Goal: Task Accomplishment & Management: Manage account settings

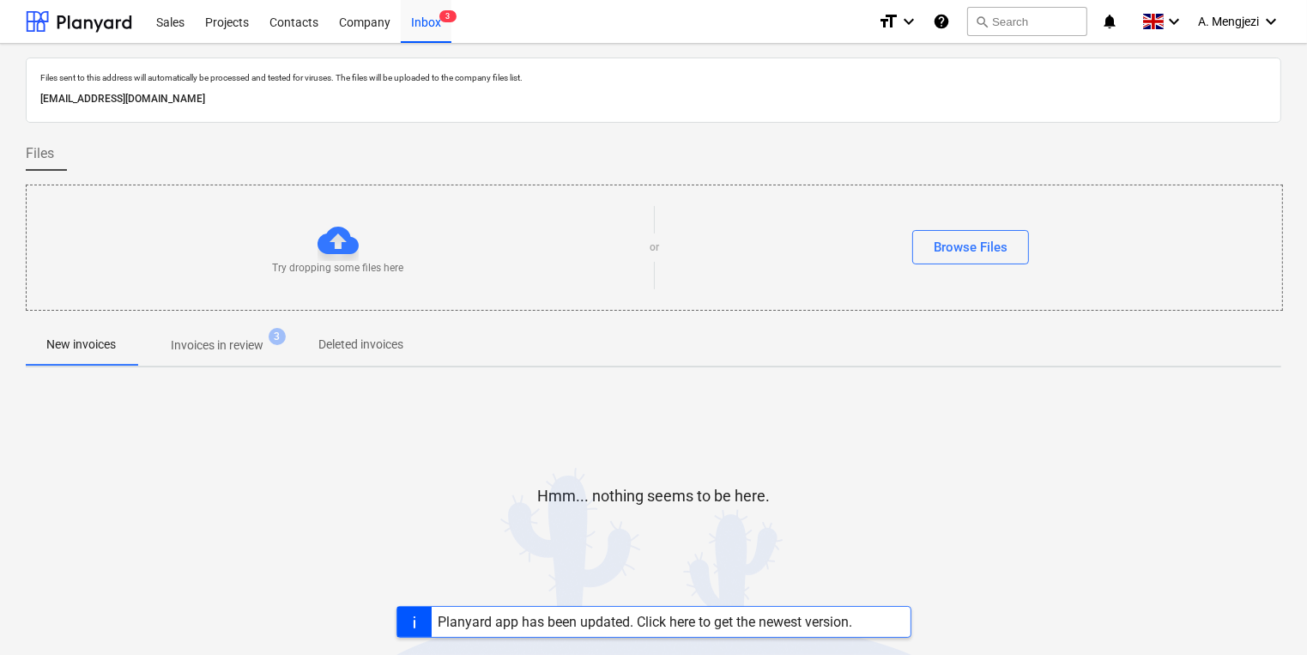
click at [245, 342] on p "Invoices in review" at bounding box center [217, 345] width 93 height 18
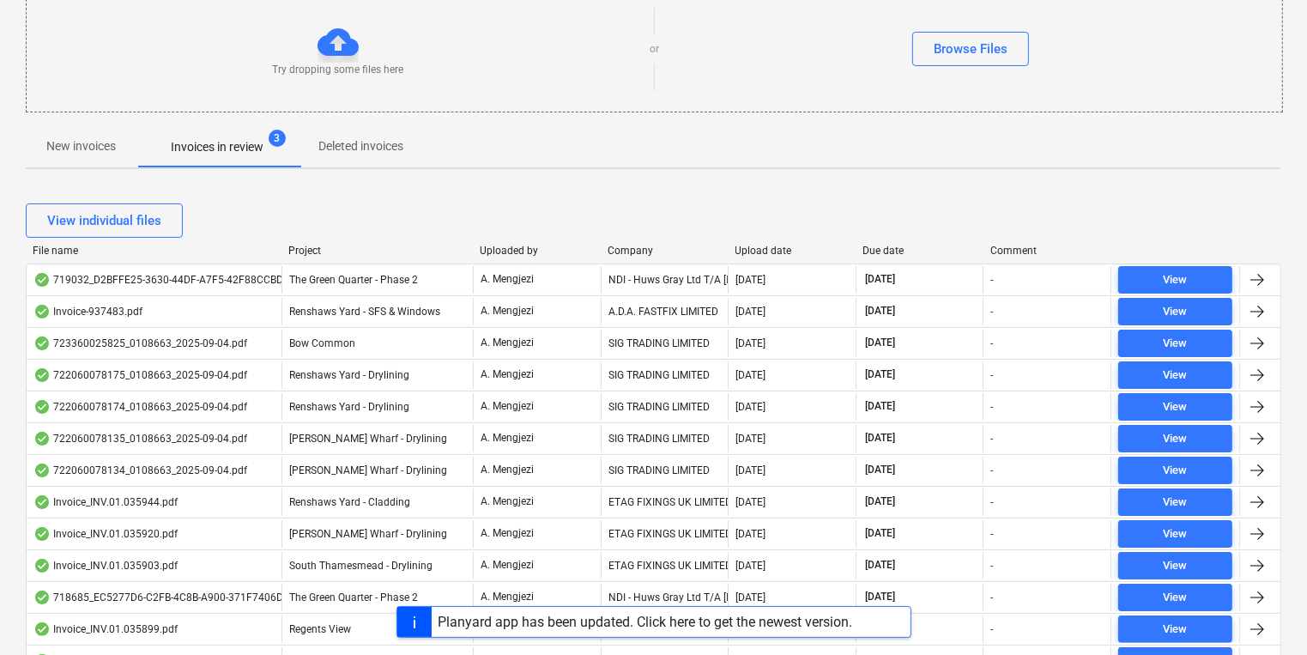
scroll to position [206, 0]
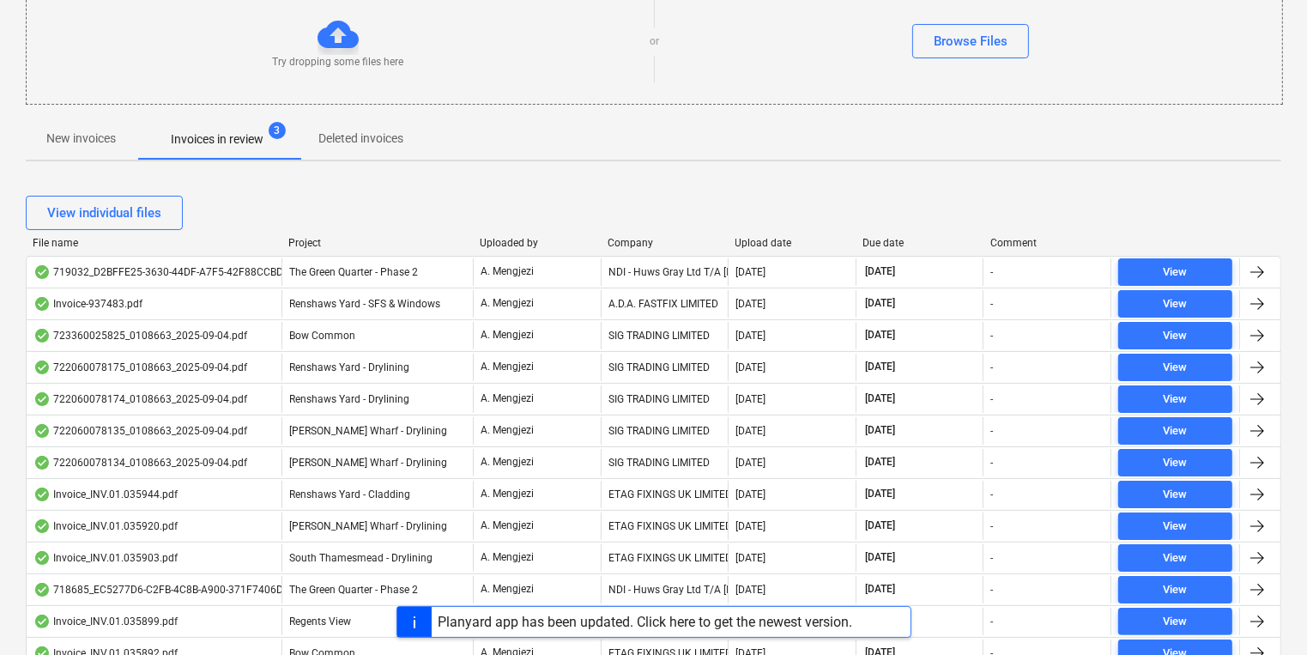
click at [617, 237] on div "Company" at bounding box center [665, 243] width 114 height 12
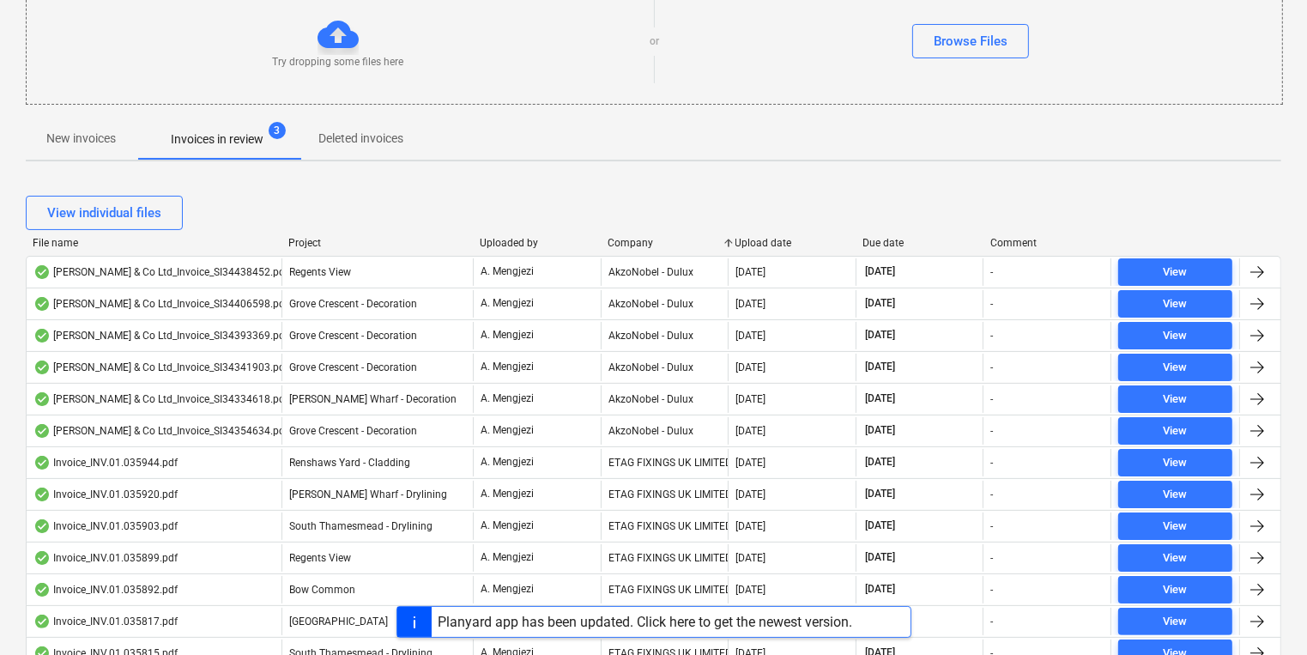
click at [617, 237] on div "Company" at bounding box center [665, 243] width 114 height 12
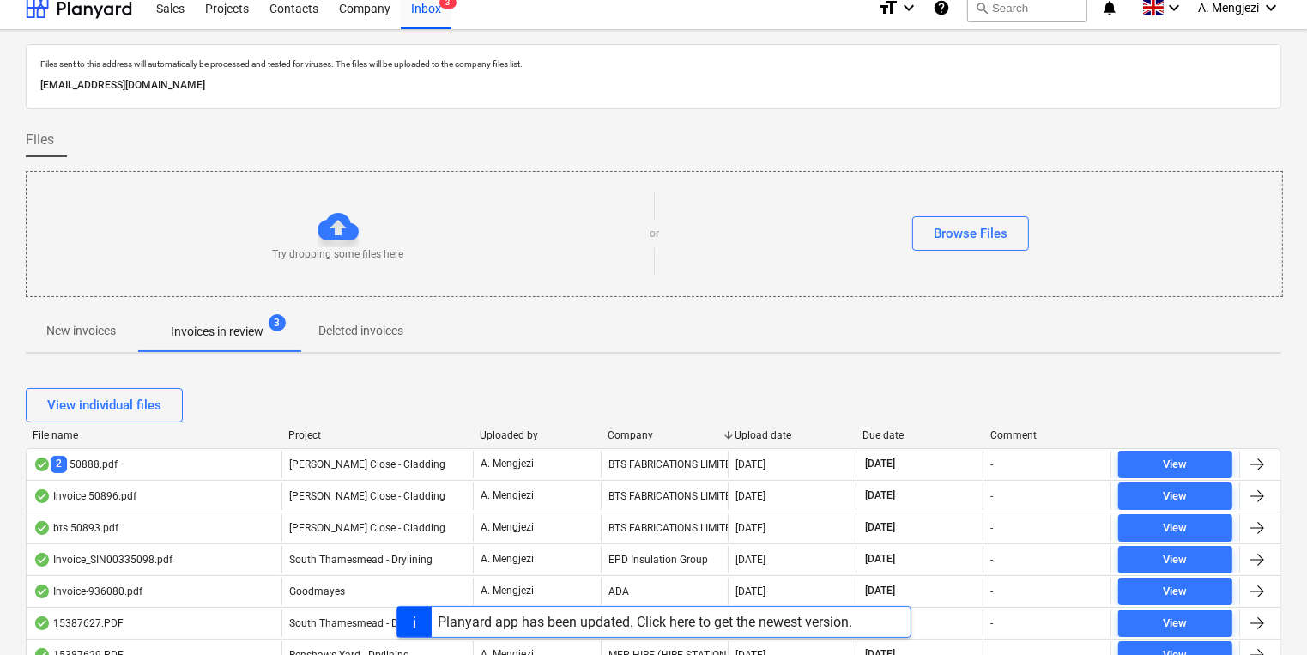
scroll to position [0, 0]
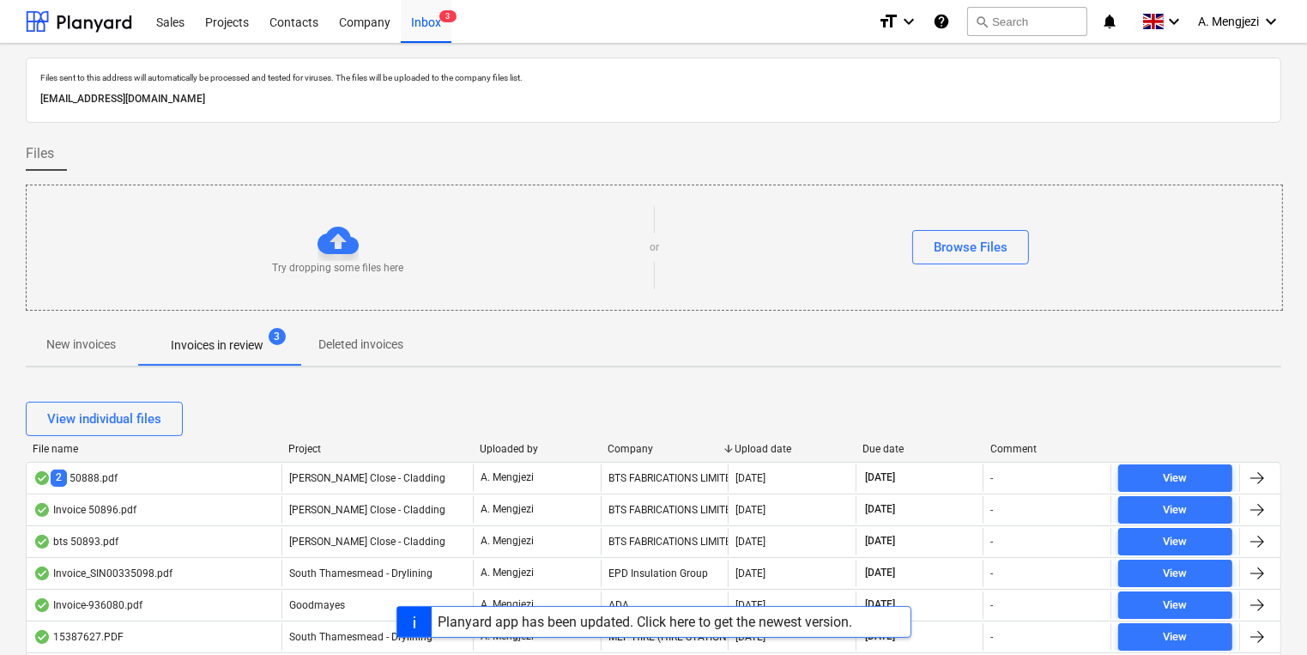
click at [303, 244] on div "Try dropping some files here" at bounding box center [338, 248] width 623 height 56
click at [500, 628] on div "Planyard app has been updated. Click here to get the newest version." at bounding box center [646, 622] width 415 height 16
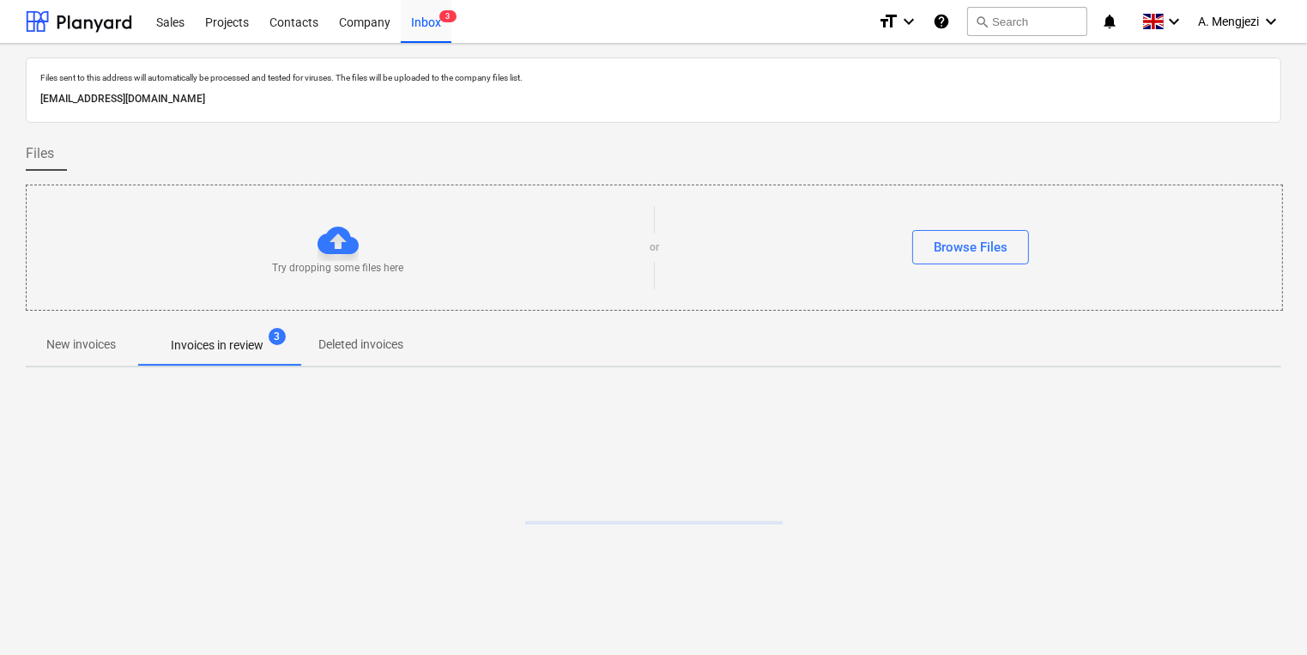
click at [42, 347] on span "New invoices" at bounding box center [81, 344] width 111 height 28
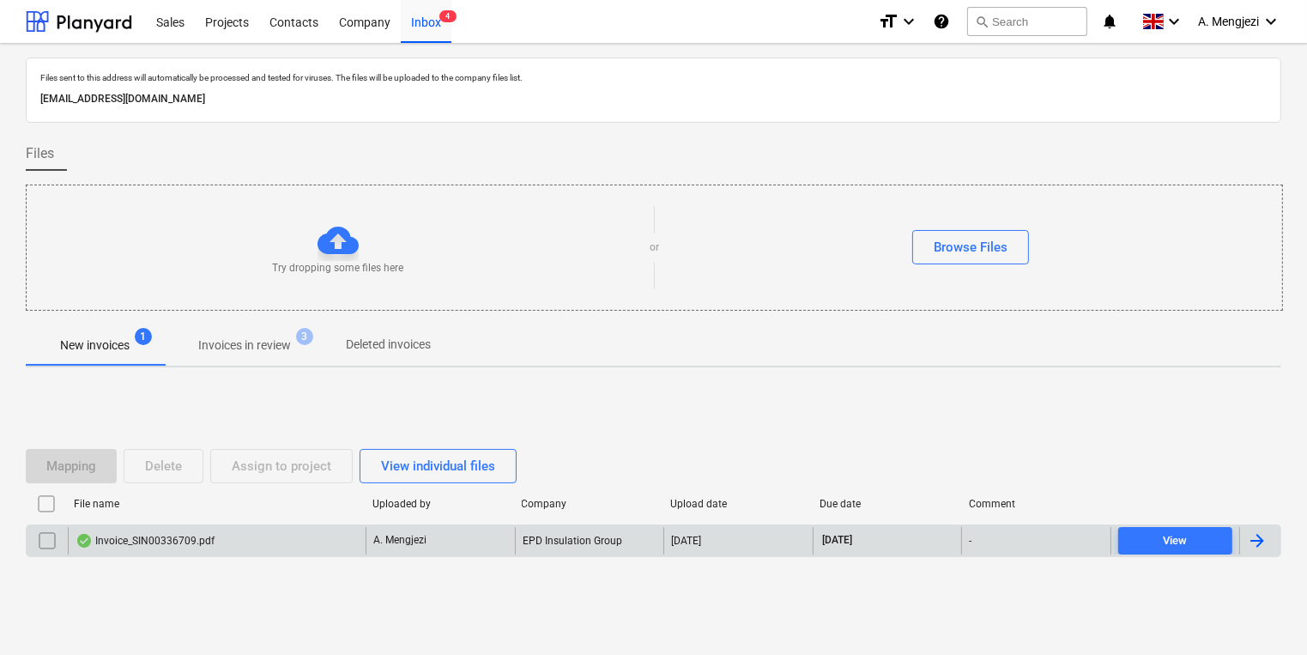
click at [309, 528] on div "Invoice_SIN00336709.pdf" at bounding box center [217, 540] width 298 height 27
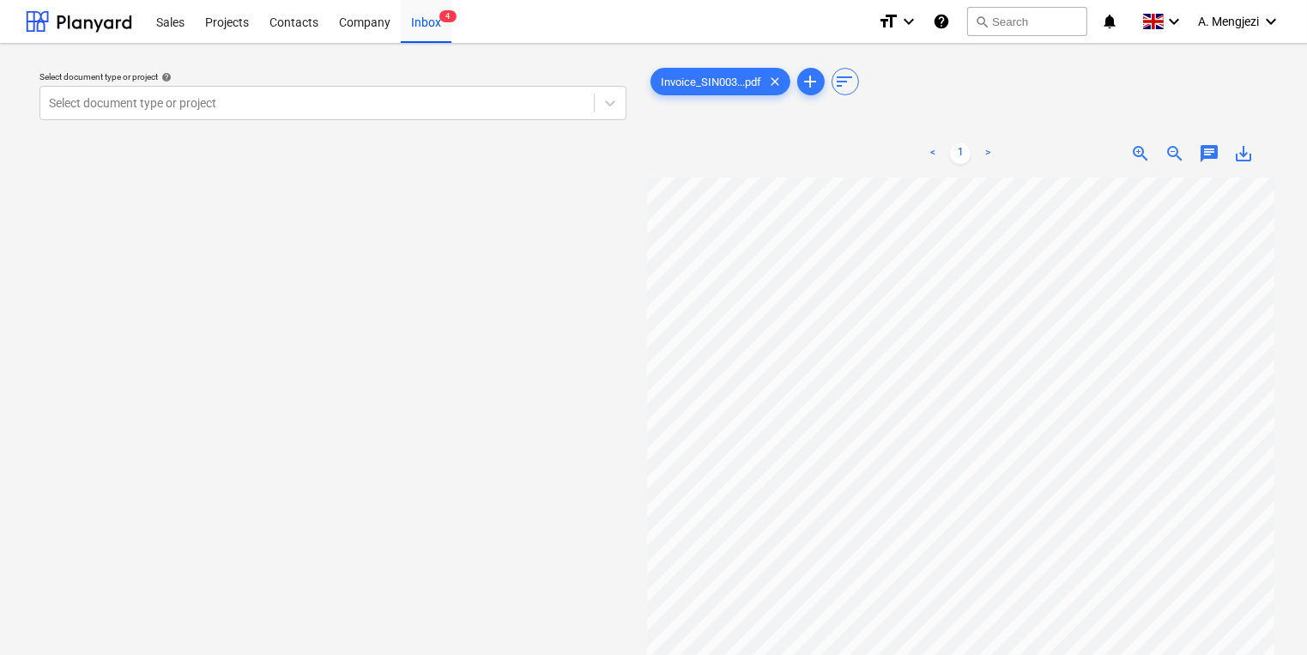
scroll to position [0, 19]
click at [454, 87] on div "Select document type or project" at bounding box center [332, 103] width 587 height 34
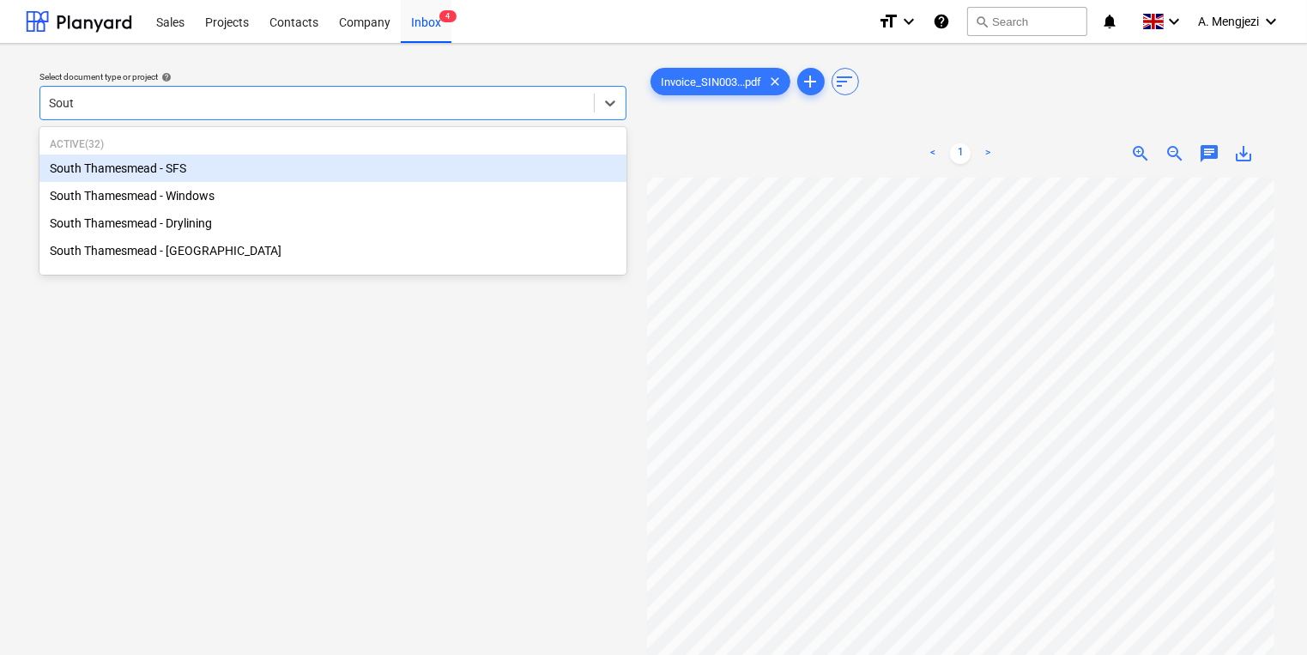
type input "South"
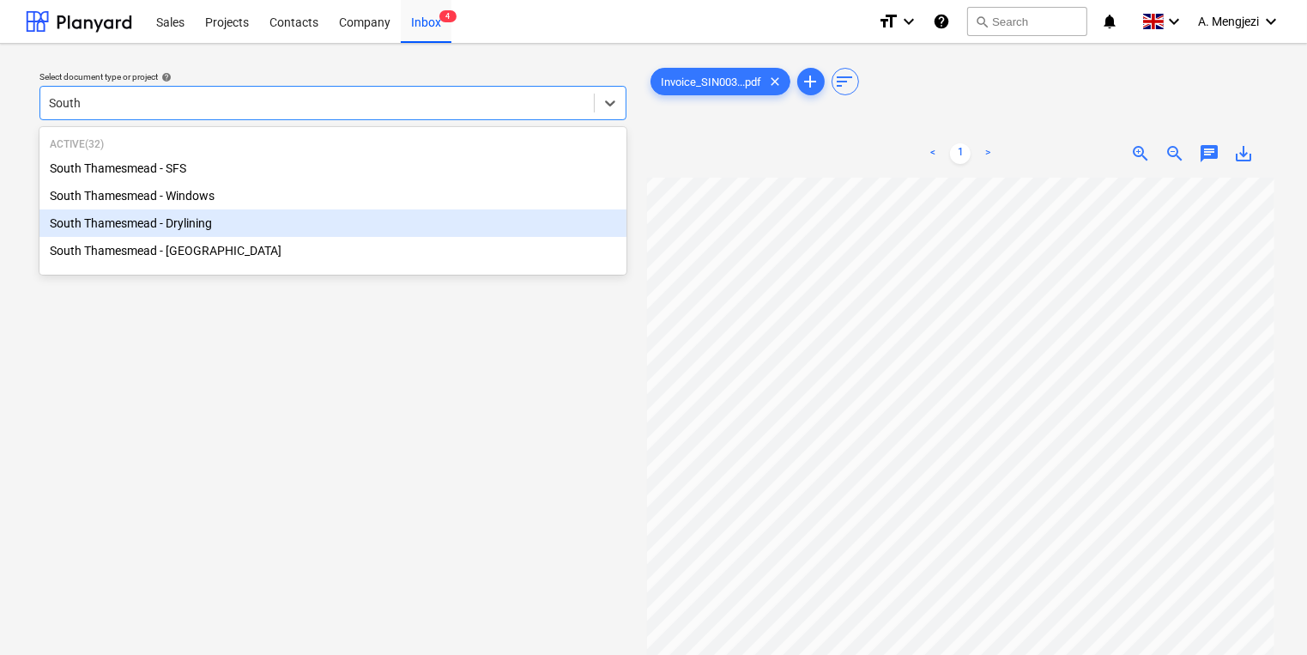
click at [370, 227] on div "South Thamesmead - Drylining" at bounding box center [332, 222] width 587 height 27
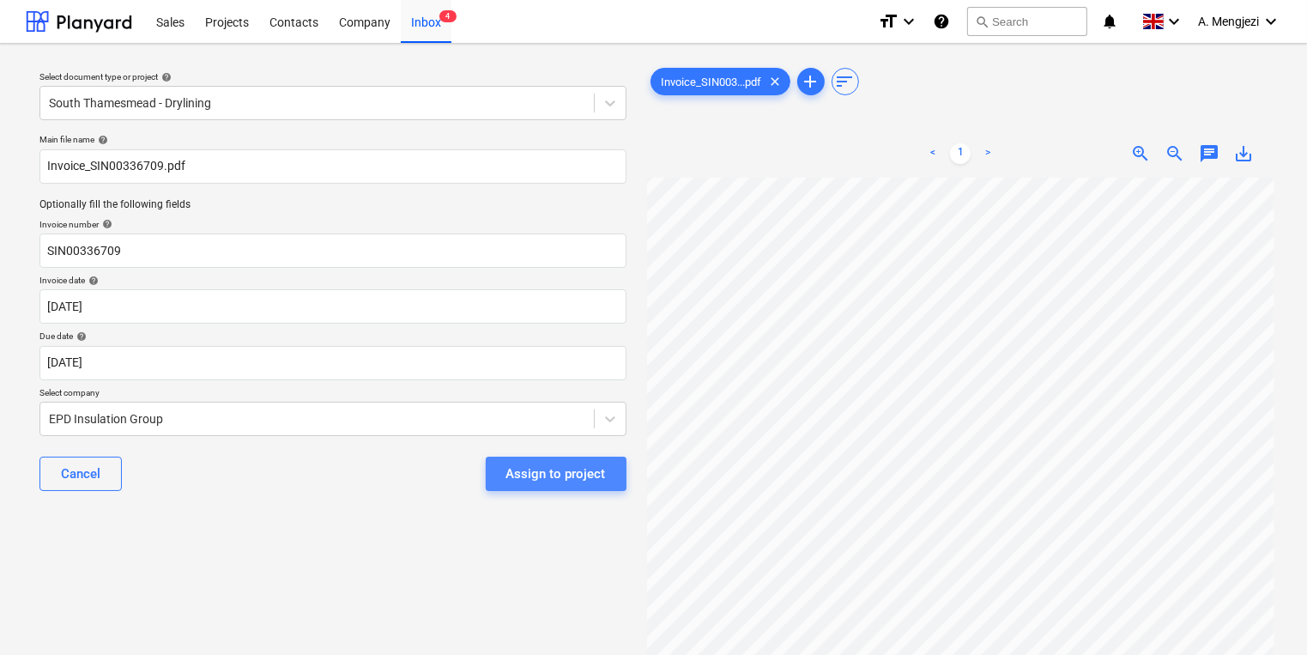
click at [591, 472] on div "Assign to project" at bounding box center [556, 474] width 100 height 22
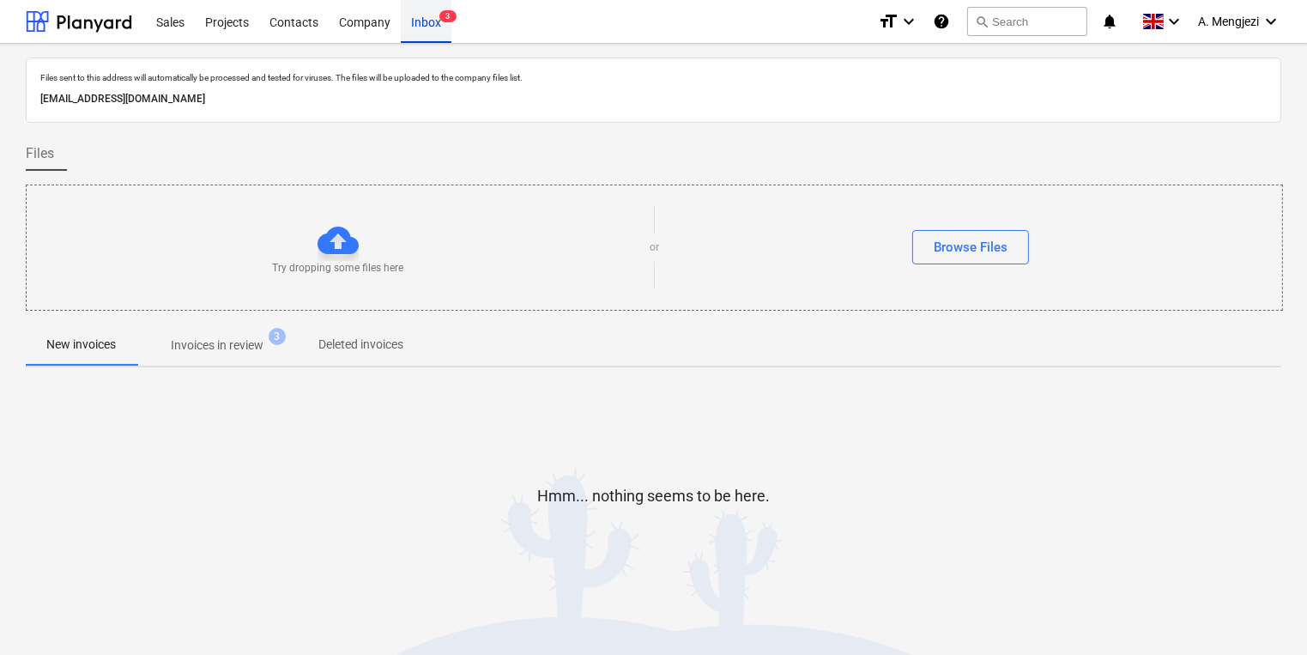
click at [433, 33] on div "Inbox 3" at bounding box center [426, 21] width 51 height 44
click at [227, 325] on button "Invoices in review 3" at bounding box center [216, 344] width 161 height 41
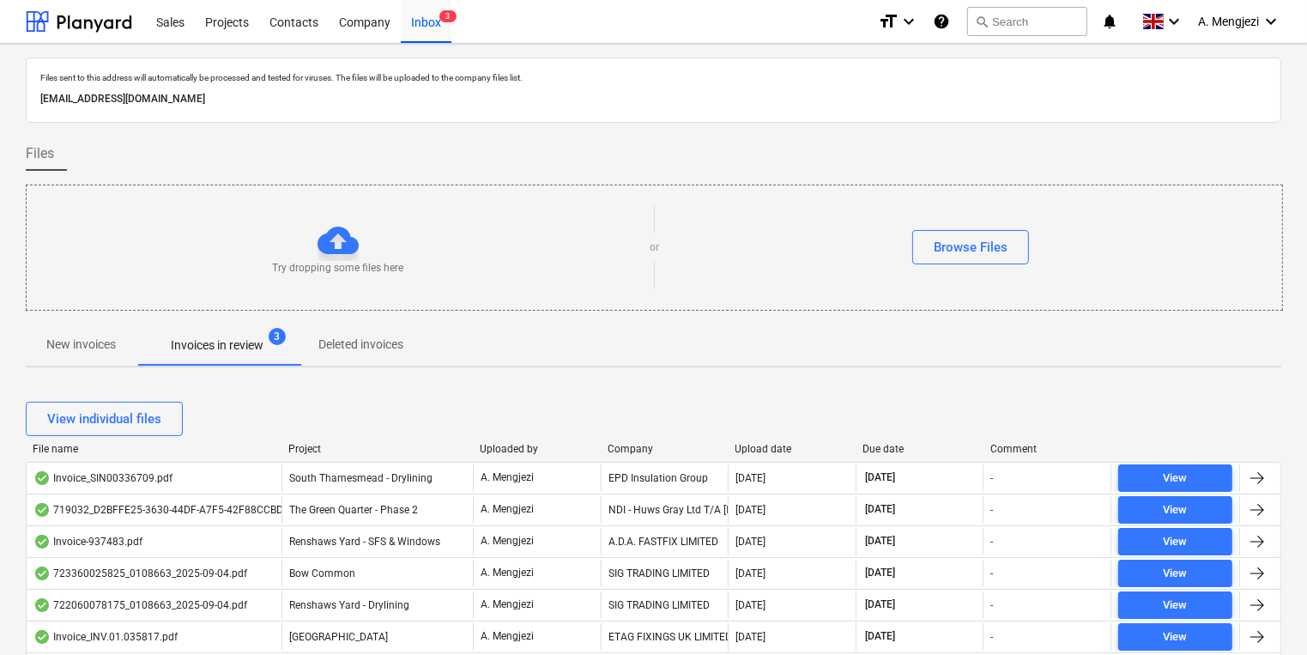
click at [627, 448] on div "Company" at bounding box center [665, 449] width 114 height 12
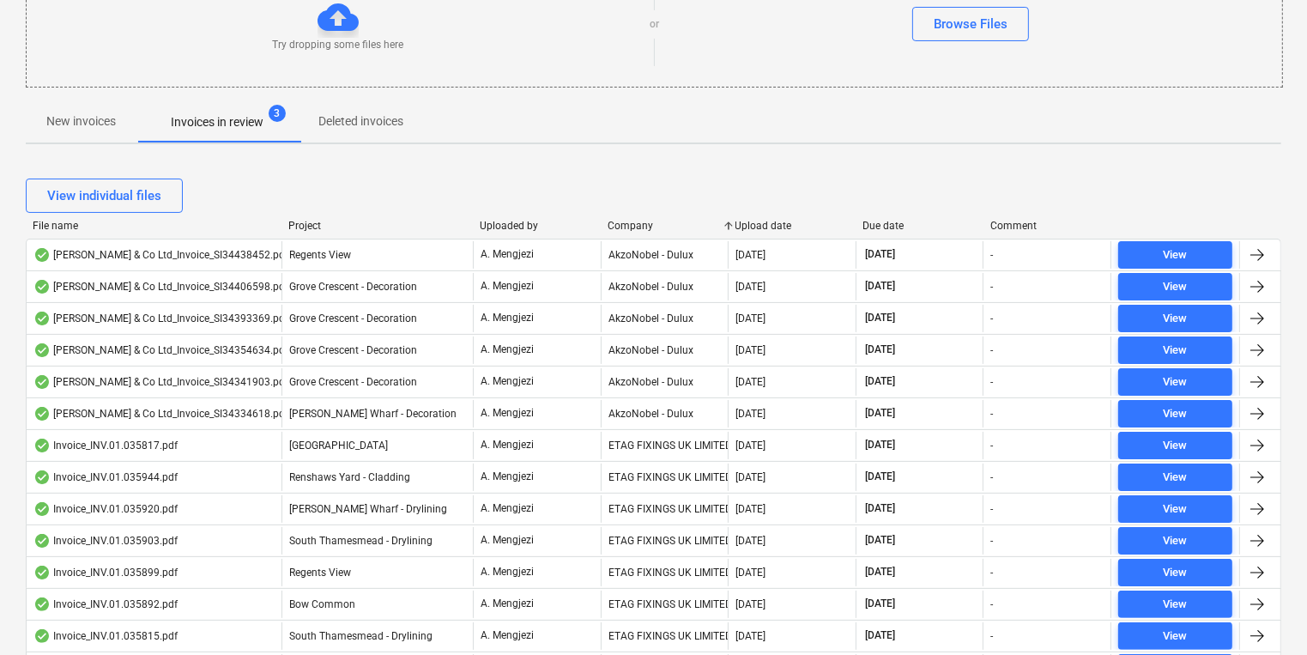
scroll to position [179, 0]
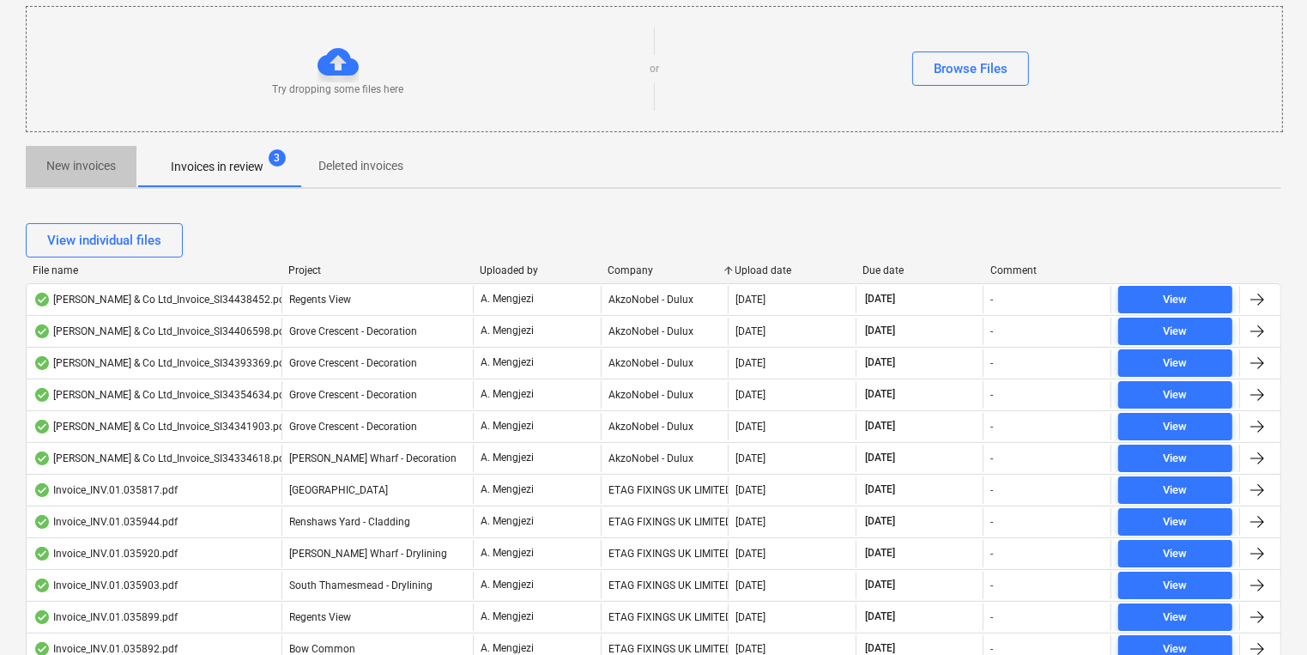
click at [98, 167] on p "New invoices" at bounding box center [81, 166] width 70 height 18
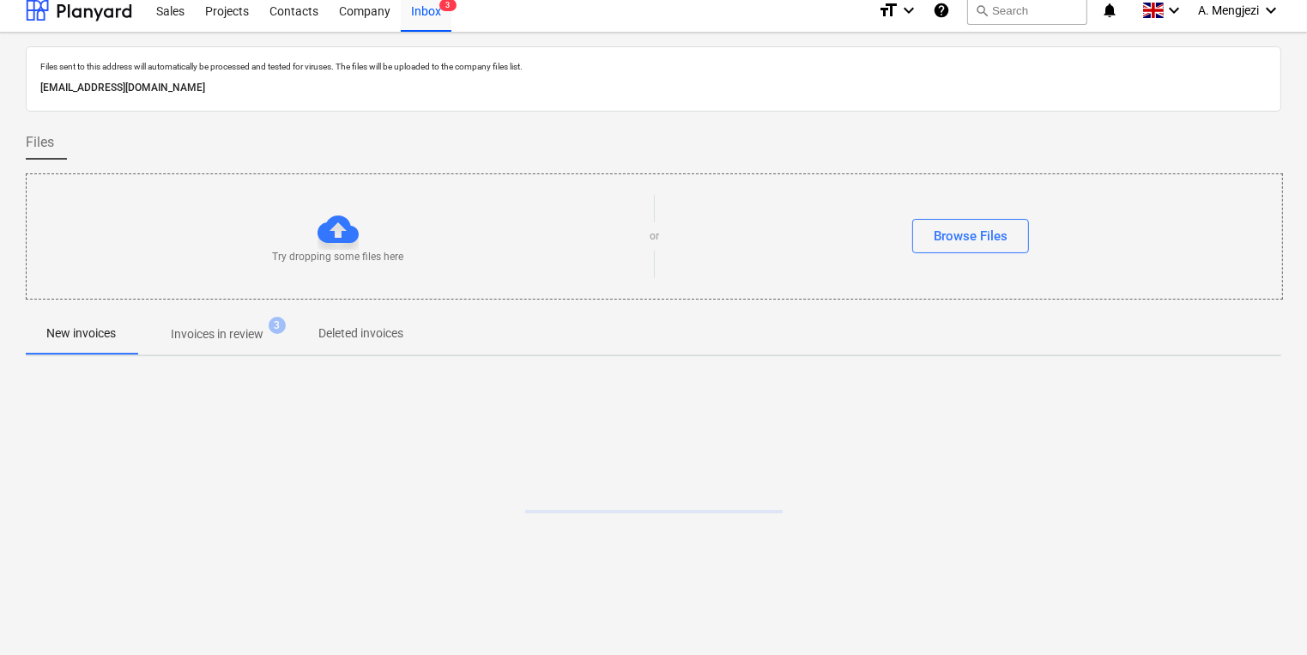
scroll to position [9, 0]
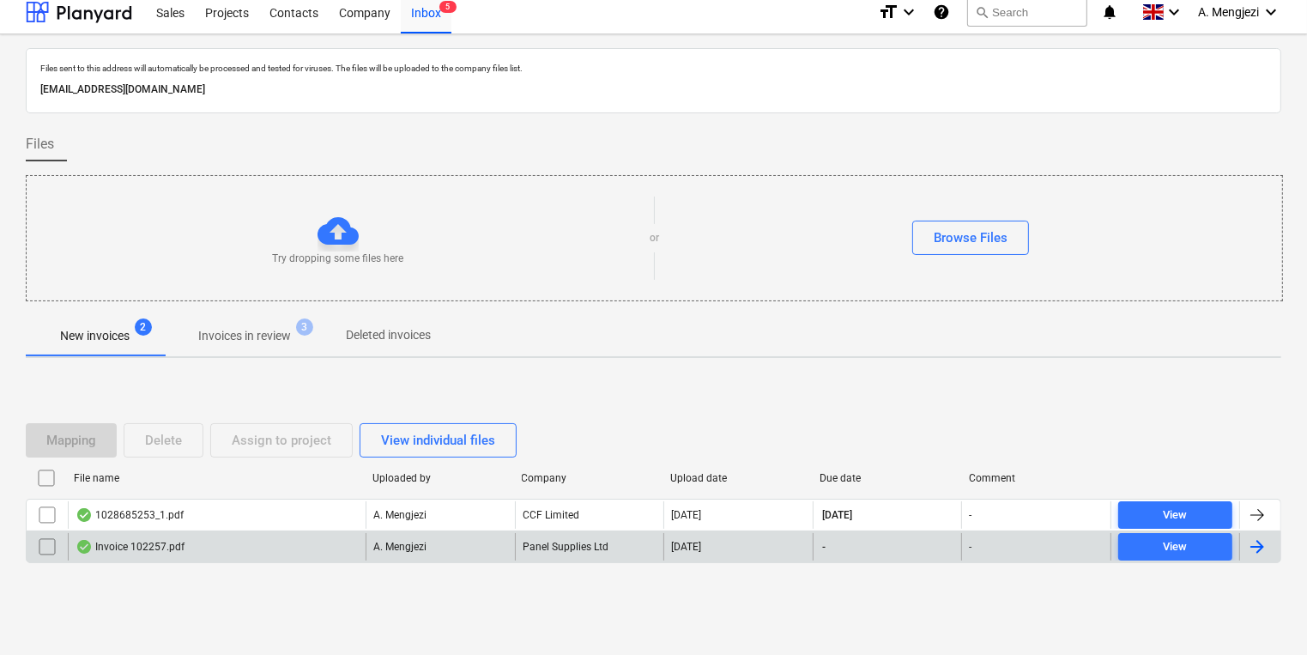
click at [306, 548] on div "Invoice 102257.pdf" at bounding box center [217, 546] width 298 height 27
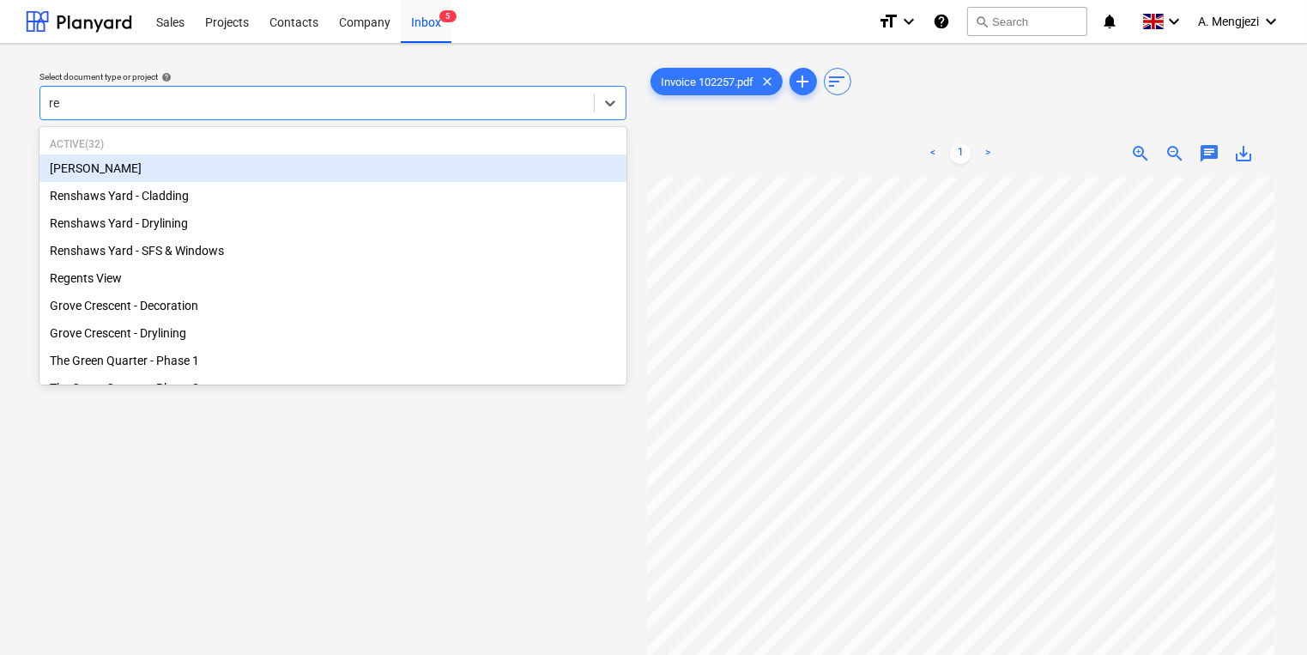
type input "ren"
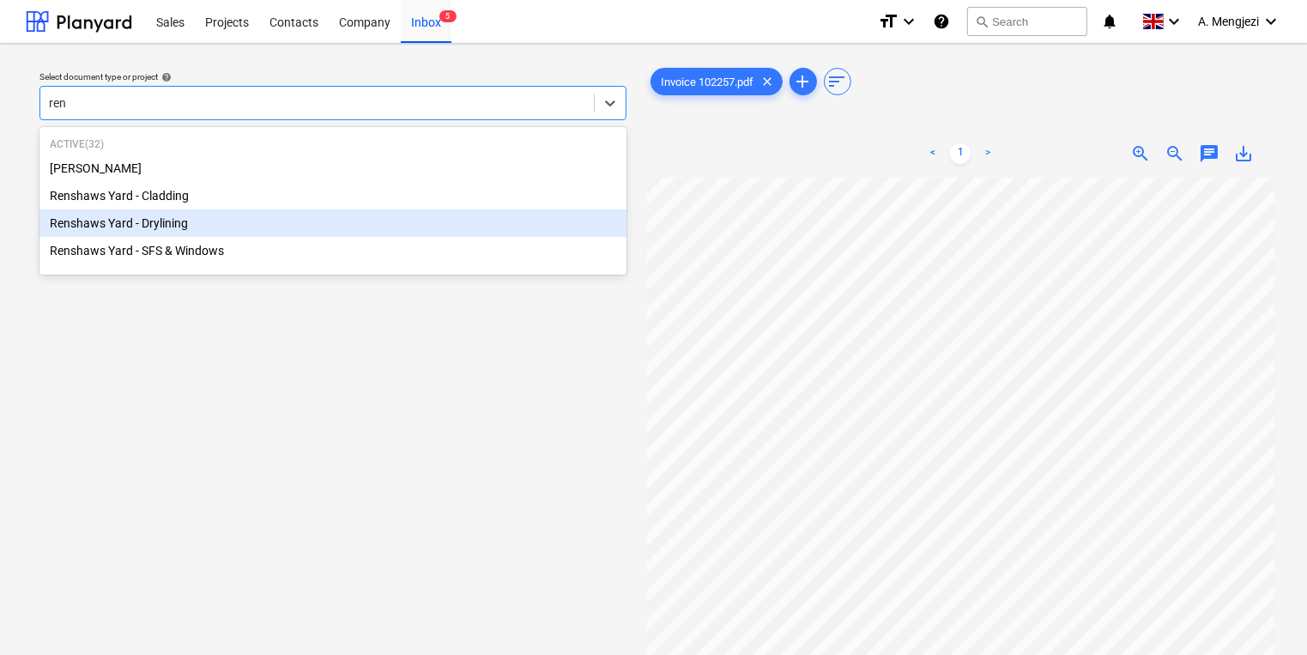
click at [262, 225] on div "Renshaws Yard - Drylining" at bounding box center [332, 222] width 587 height 27
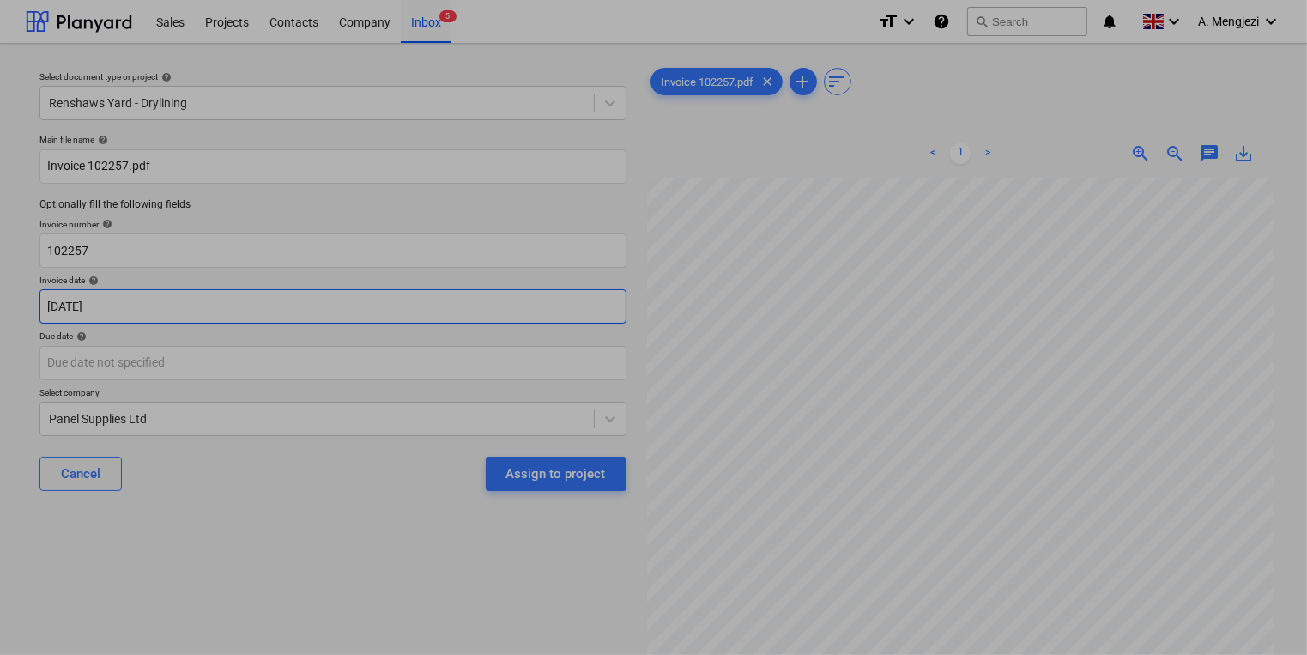
click at [288, 288] on body "Sales Projects Contacts Company Inbox 5 format_size keyboard_arrow_down help se…" at bounding box center [653, 327] width 1307 height 655
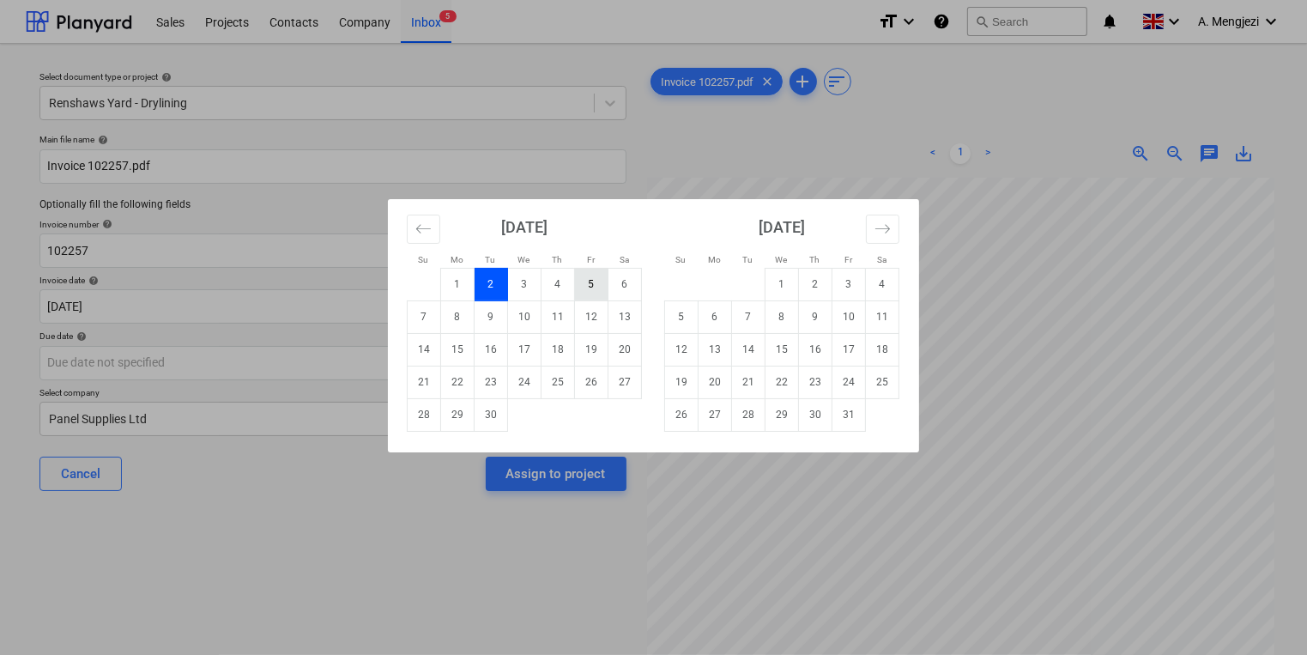
click at [584, 282] on td "5" at bounding box center [591, 284] width 33 height 33
type input "[DATE]"
click at [453, 361] on body "Sales Projects Contacts Company Inbox 5 format_size keyboard_arrow_down help se…" at bounding box center [653, 327] width 1307 height 655
click at [814, 418] on td "30" at bounding box center [815, 414] width 33 height 33
type input "[DATE]"
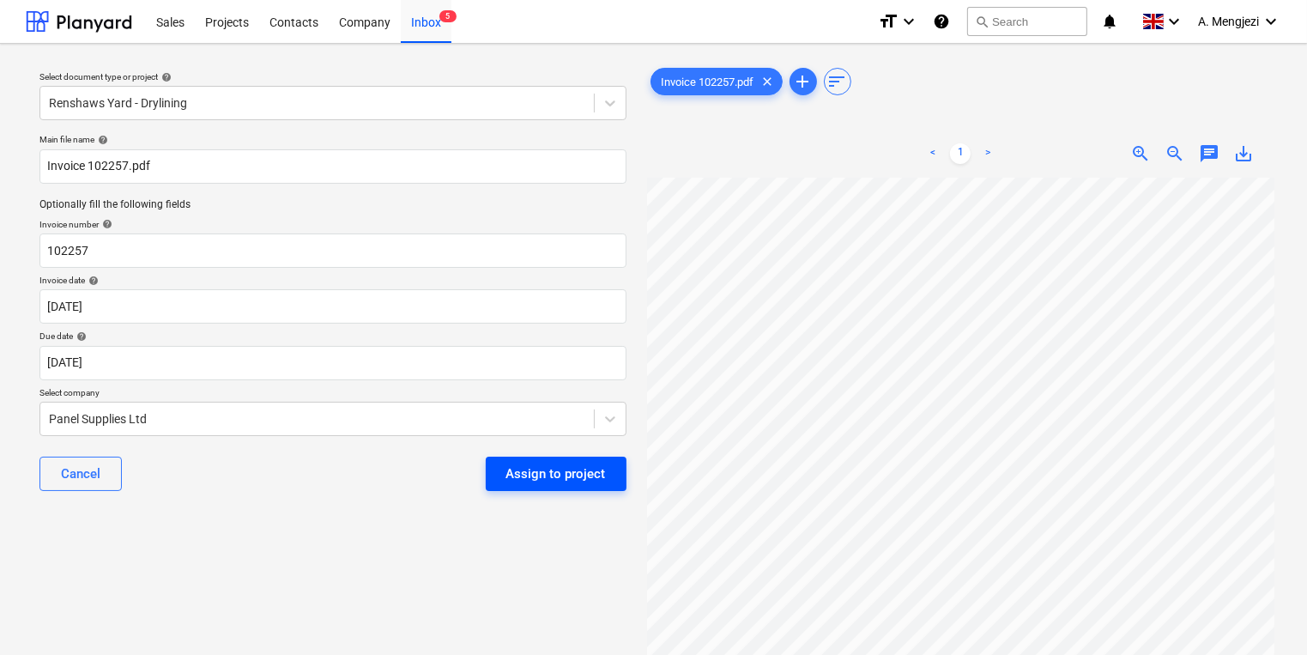
click at [582, 476] on div "Assign to project" at bounding box center [556, 474] width 100 height 22
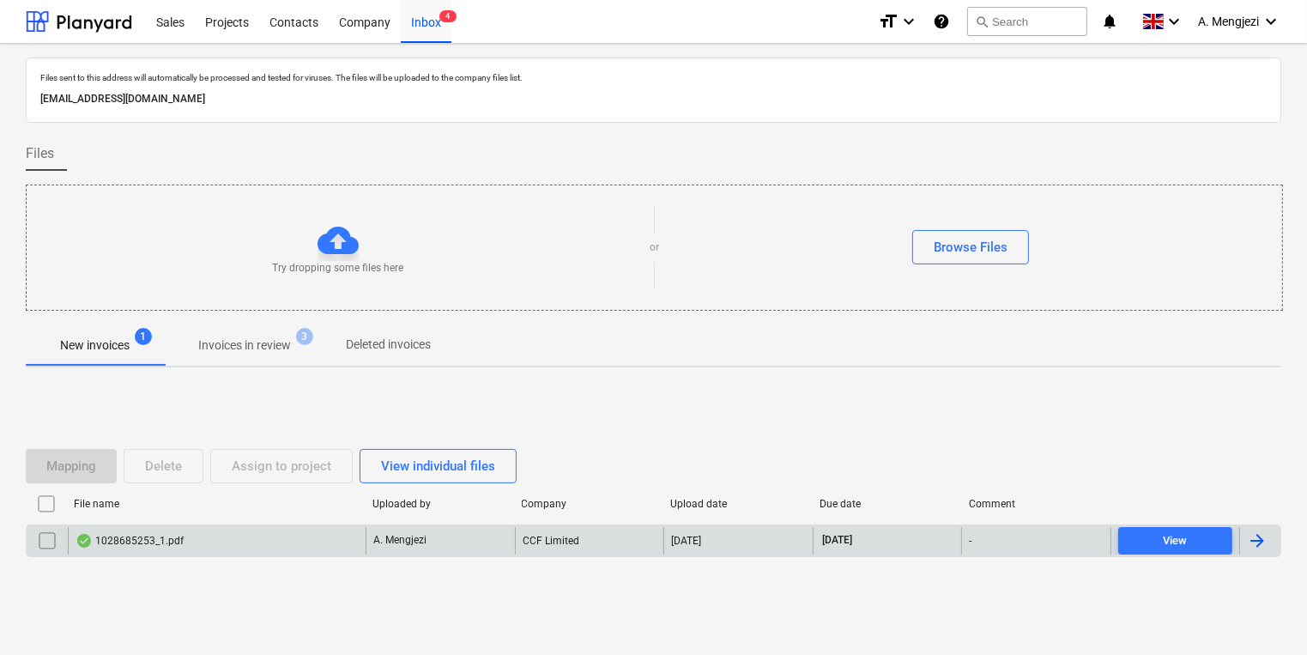
click at [386, 536] on p "A. Mengjezi" at bounding box center [399, 540] width 53 height 15
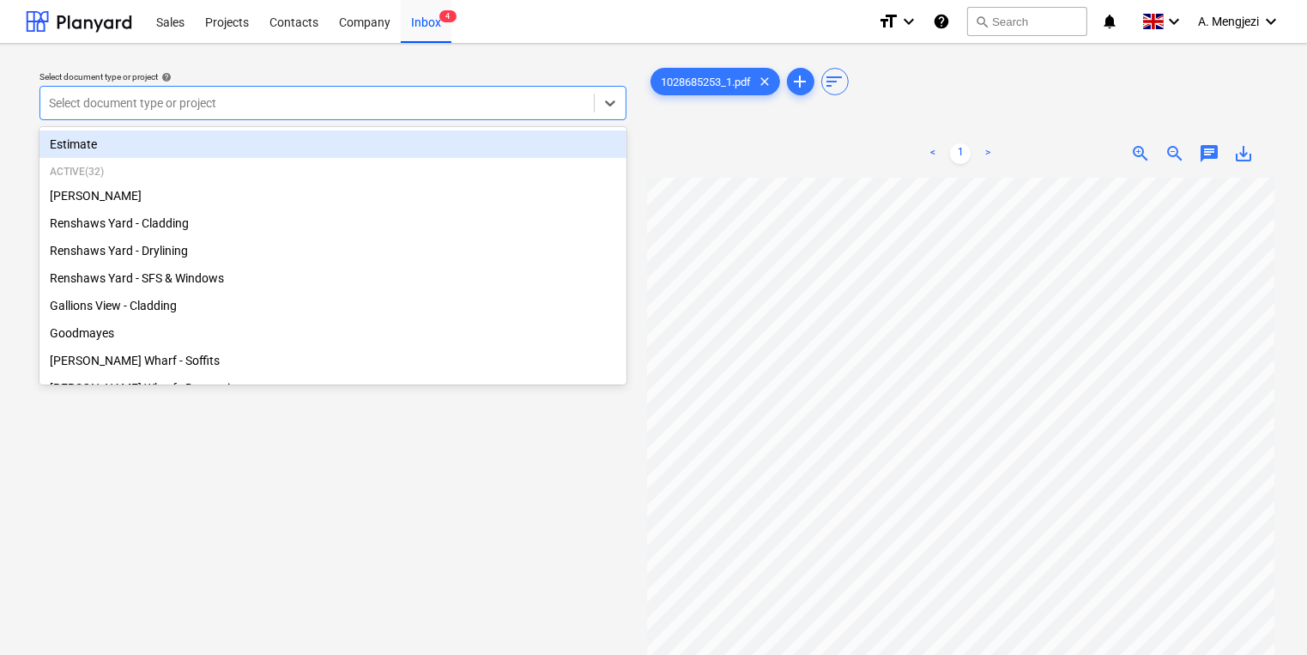
click at [442, 108] on div at bounding box center [317, 102] width 536 height 17
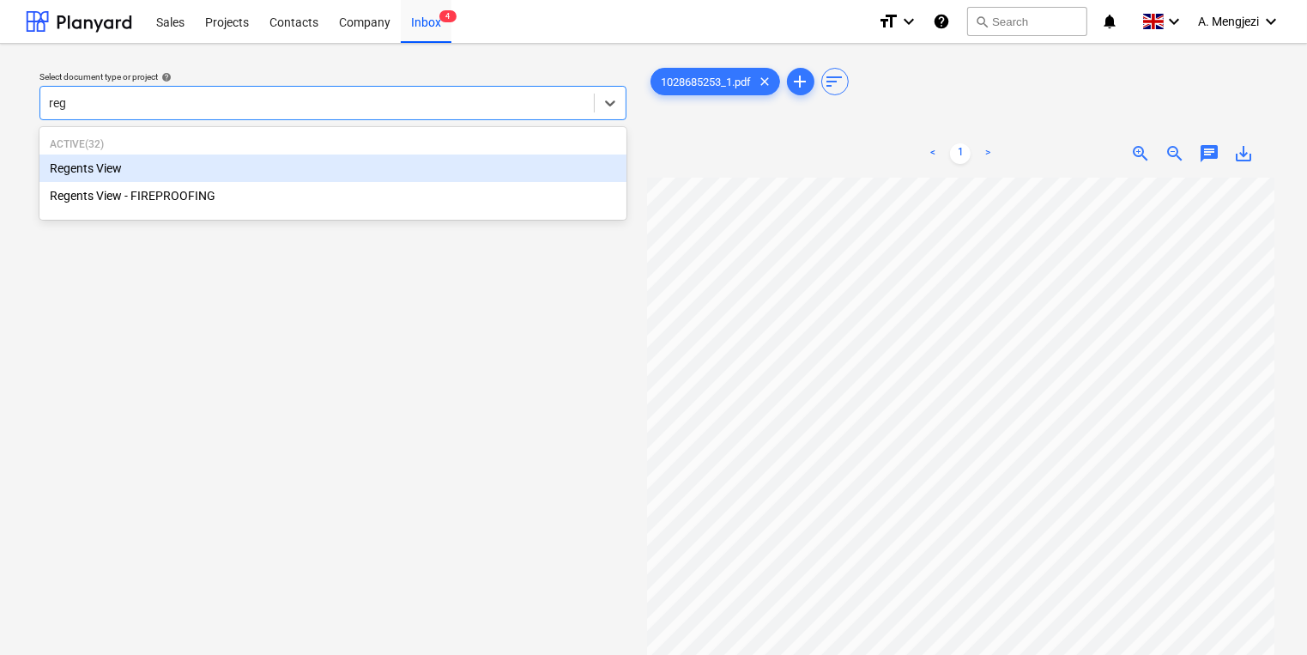
type input "rege"
click at [532, 155] on div "Regents View" at bounding box center [332, 168] width 587 height 27
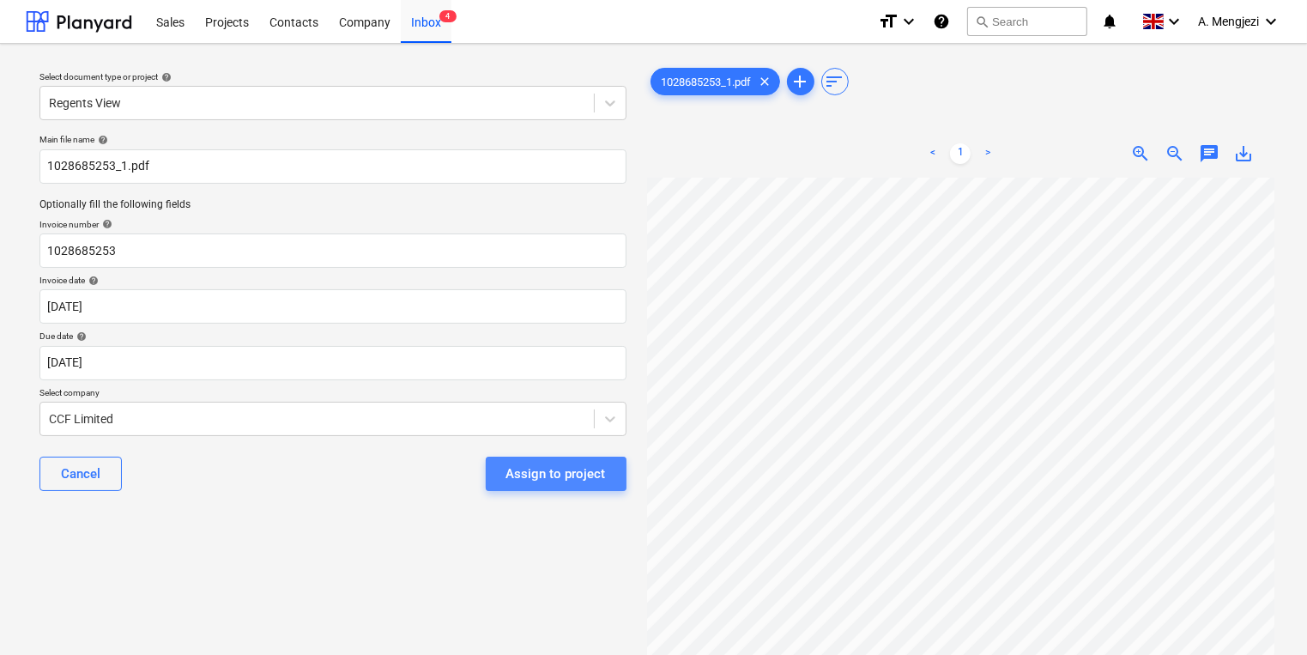
click at [603, 471] on div "Assign to project" at bounding box center [556, 474] width 100 height 22
